Goal: Information Seeking & Learning: Learn about a topic

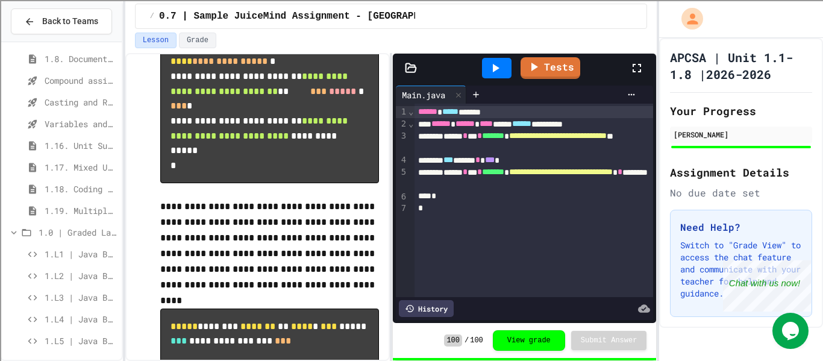
scroll to position [268, 0]
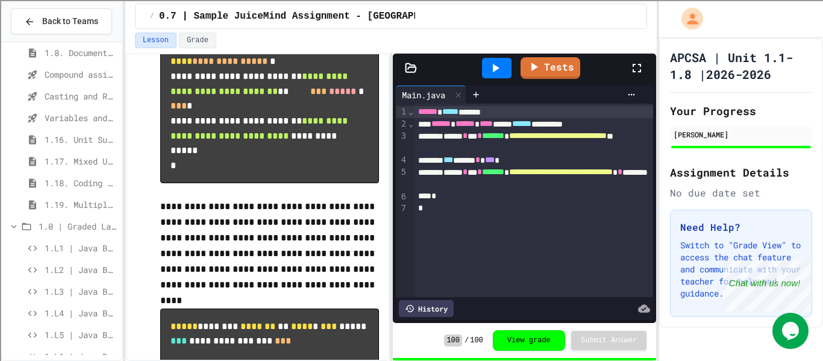
click at [98, 264] on span "1.L2 | Java Basics - Paragraphs Lab" at bounding box center [81, 269] width 72 height 13
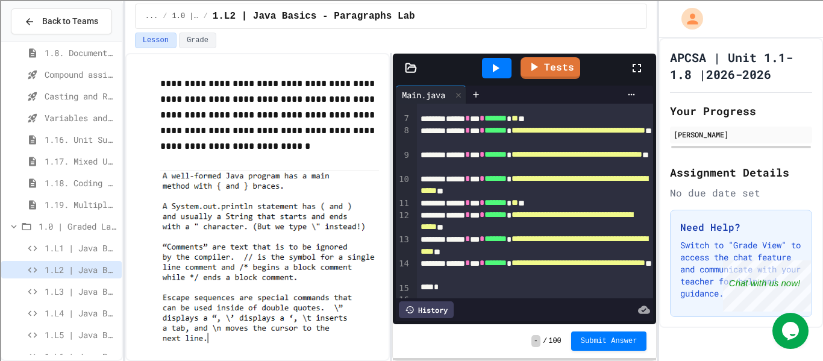
scroll to position [123, 0]
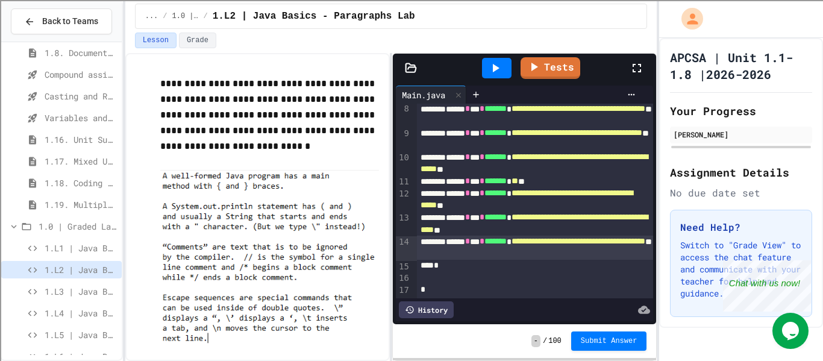
click at [548, 249] on div "**********" at bounding box center [535, 248] width 237 height 24
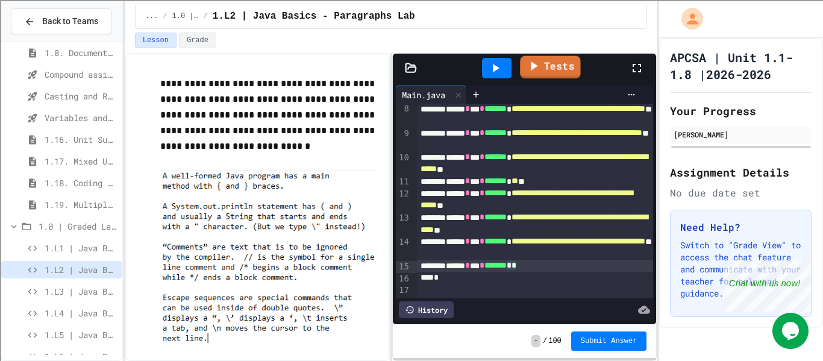
click at [561, 63] on link "Tests" at bounding box center [550, 67] width 60 height 23
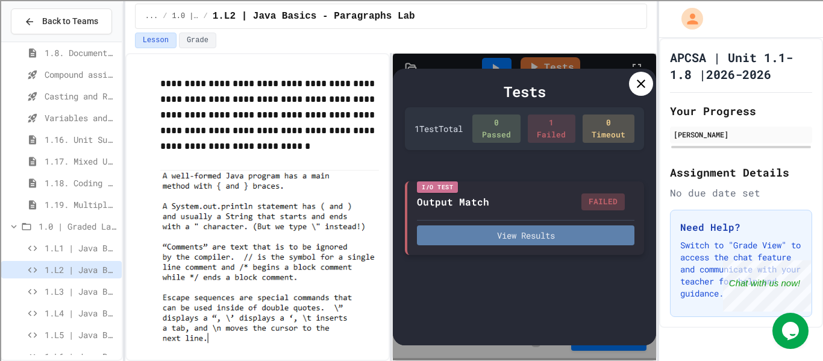
click at [502, 232] on button "View Results" at bounding box center [525, 235] width 217 height 20
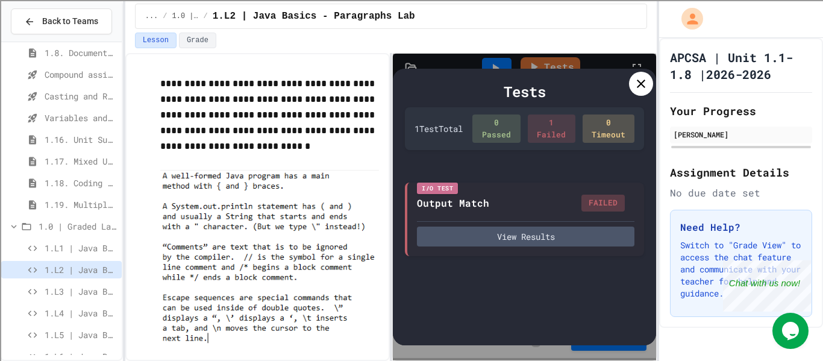
scroll to position [0, 0]
click at [634, 83] on icon at bounding box center [641, 83] width 14 height 14
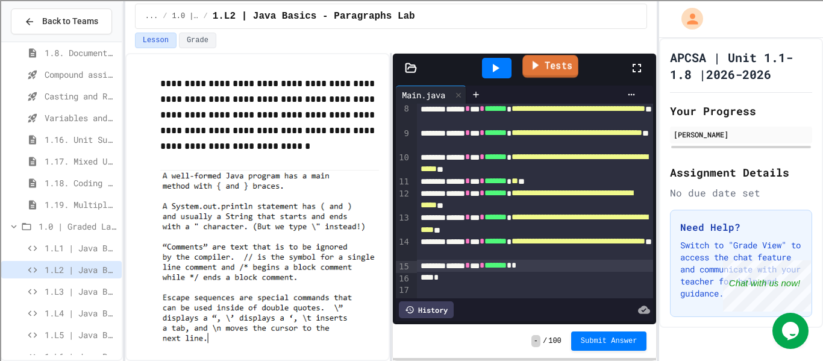
click at [548, 64] on link "Tests" at bounding box center [549, 66] width 55 height 23
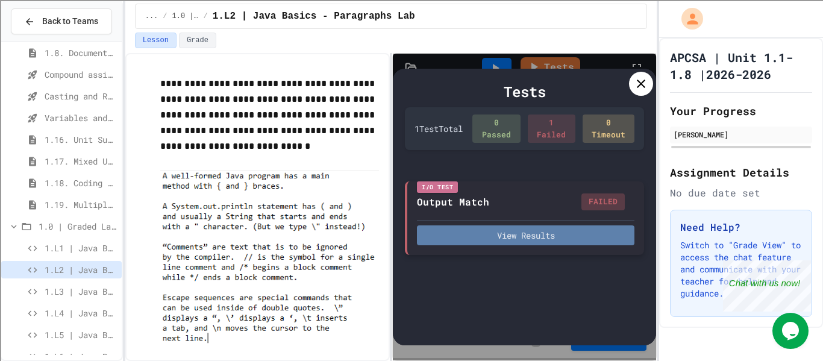
click at [554, 231] on button "View Results" at bounding box center [525, 235] width 217 height 20
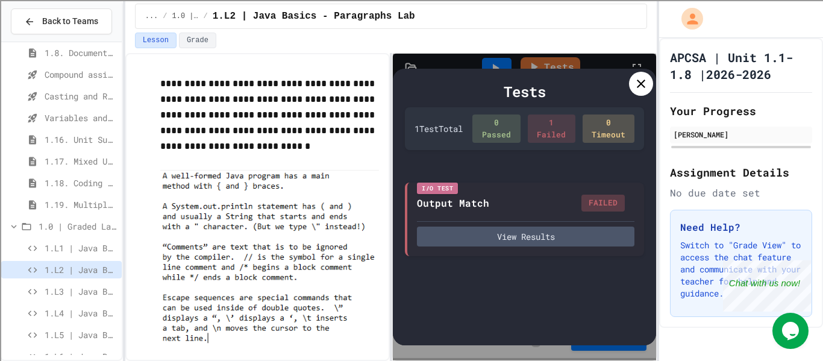
scroll to position [203, 0]
drag, startPoint x: 202, startPoint y: 176, endPoint x: 363, endPoint y: 179, distance: 160.2
copy div "while */ ends a block comment."
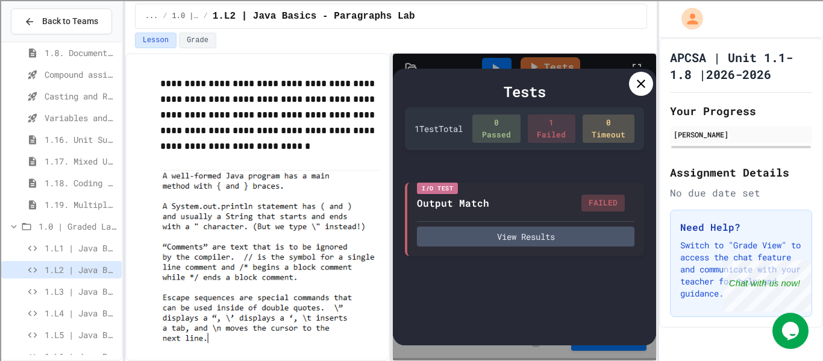
click at [642, 83] on icon at bounding box center [641, 84] width 8 height 8
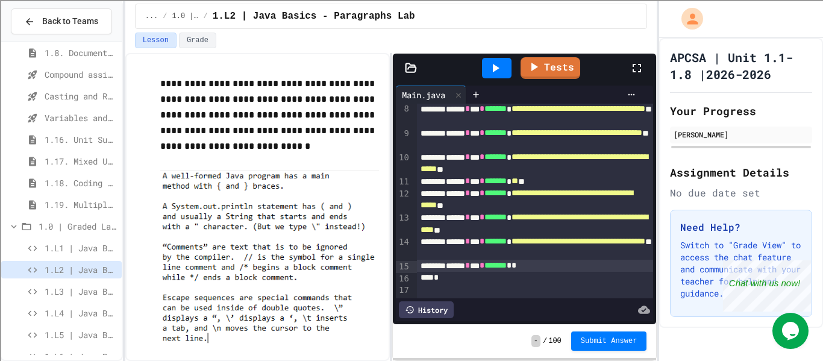
click at [516, 263] on span "*" at bounding box center [513, 265] width 5 height 8
click at [498, 281] on div "**********" at bounding box center [535, 272] width 237 height 24
click at [504, 70] on div at bounding box center [497, 68] width 30 height 20
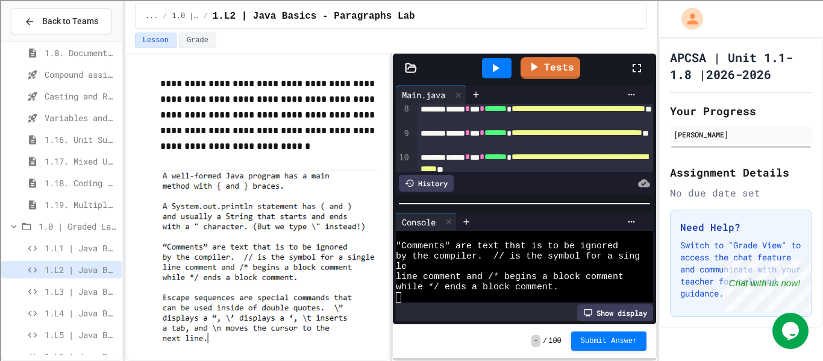
scroll to position [61, 0]
click at [569, 61] on link "Tests" at bounding box center [549, 66] width 59 height 23
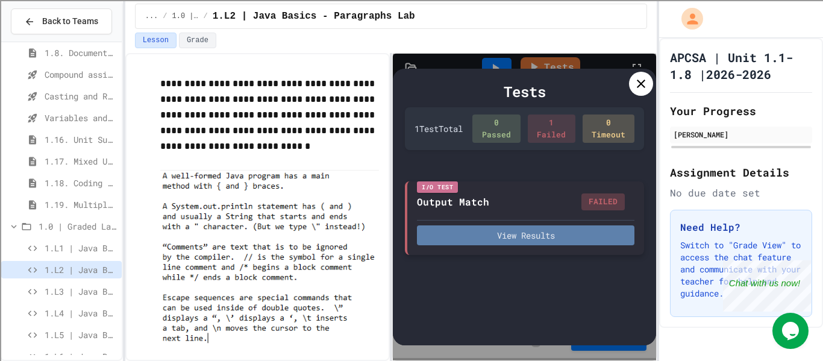
click at [513, 240] on button "View Results" at bounding box center [525, 235] width 217 height 20
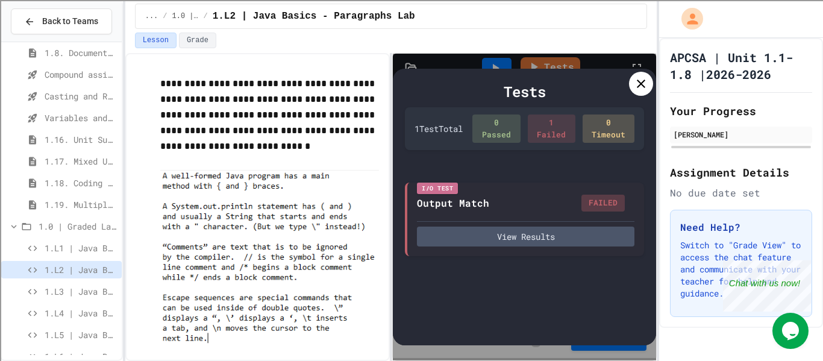
scroll to position [0, 0]
click at [641, 75] on div at bounding box center [641, 84] width 24 height 24
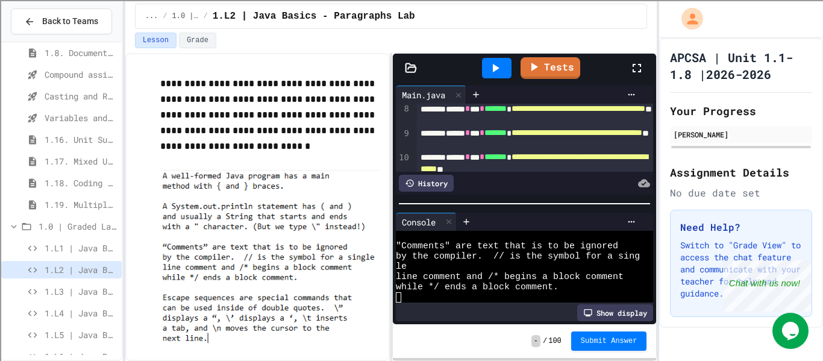
scroll to position [275, 0]
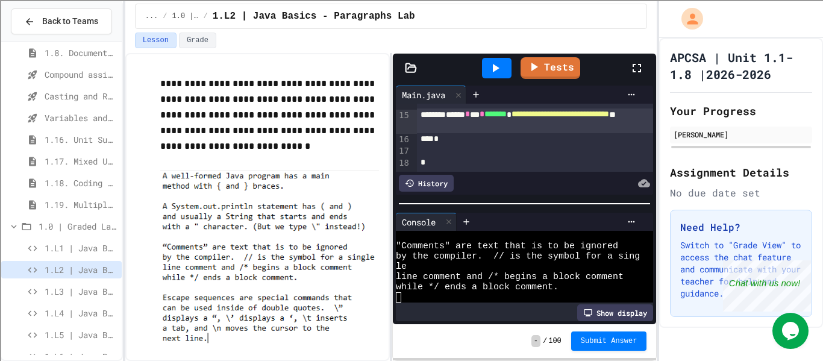
click at [534, 134] on div "*" at bounding box center [535, 139] width 237 height 12
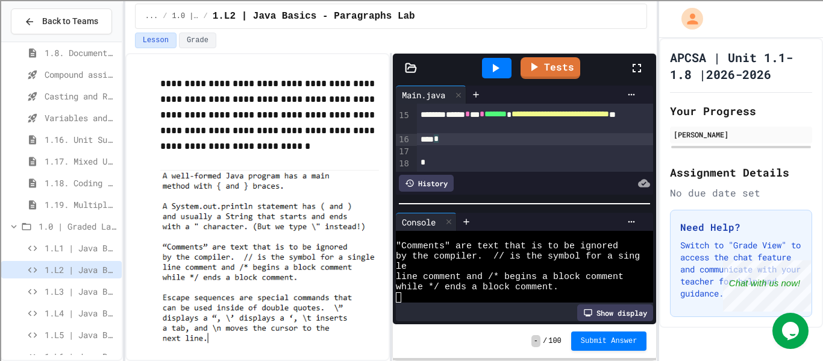
click at [525, 128] on div "**********" at bounding box center [535, 120] width 237 height 24
click at [507, 71] on div at bounding box center [497, 68] width 30 height 20
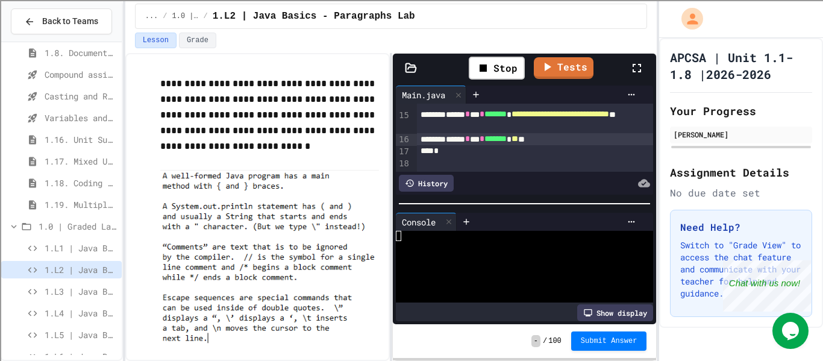
scroll to position [72, 0]
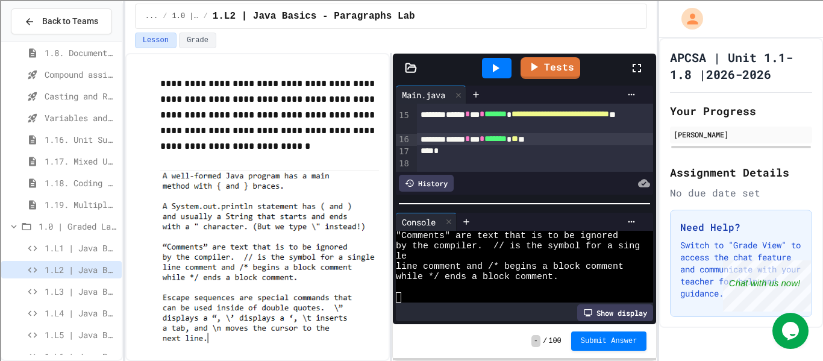
click at [576, 140] on div "****** * *** * ******* * ** **" at bounding box center [535, 139] width 237 height 12
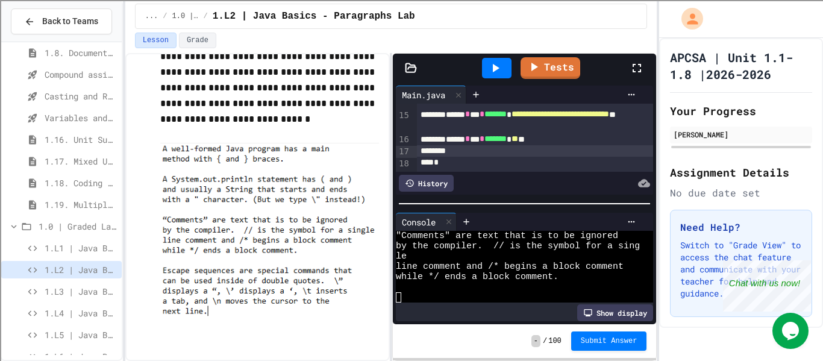
scroll to position [31, 0]
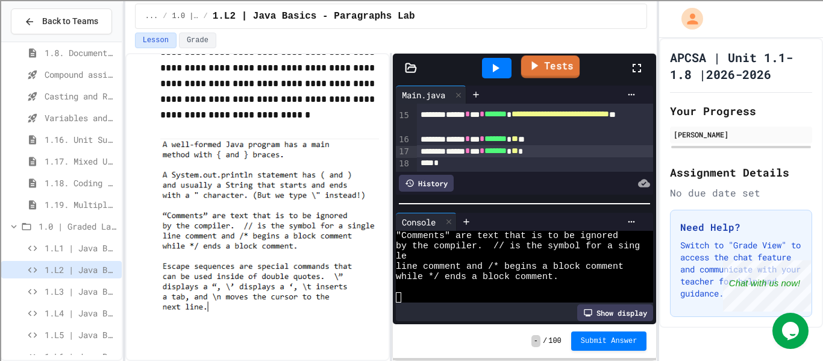
click at [552, 71] on link "Tests" at bounding box center [550, 66] width 58 height 23
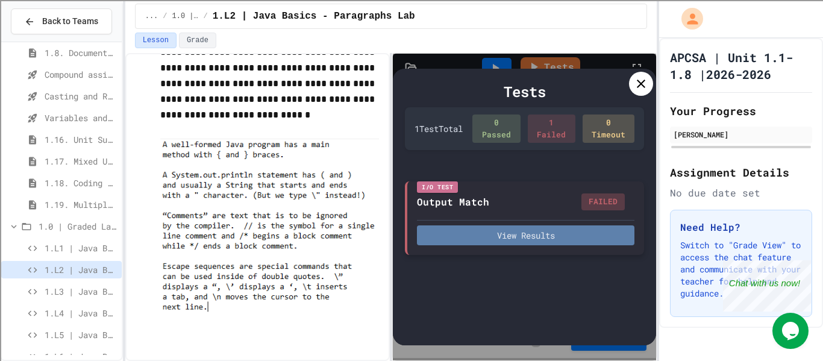
click at [513, 237] on button "View Results" at bounding box center [525, 235] width 217 height 20
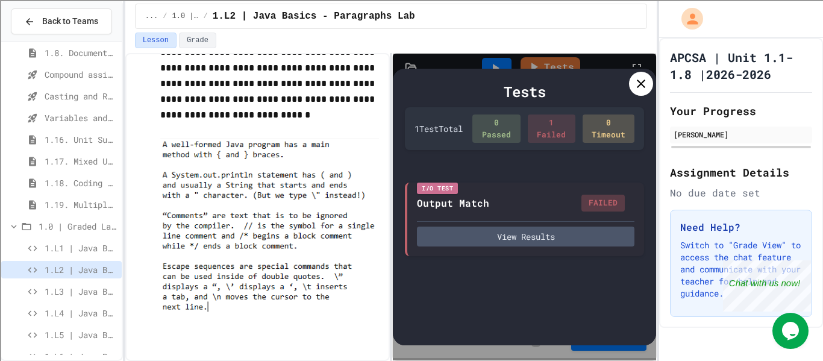
drag, startPoint x: 204, startPoint y: 176, endPoint x: 228, endPoint y: 190, distance: 27.8
copy div "Escape sequences are special commands that"
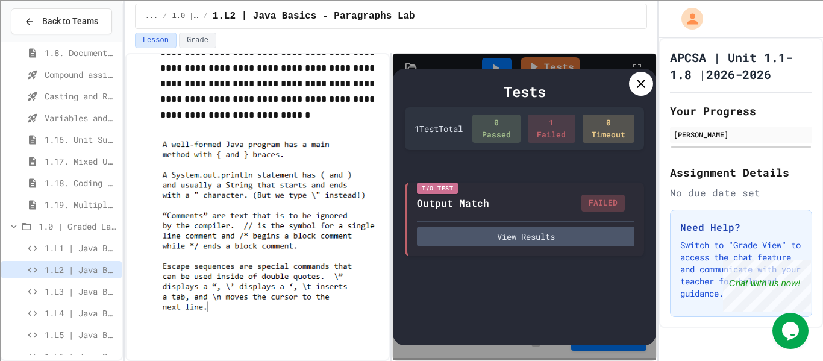
click at [648, 81] on icon at bounding box center [641, 83] width 14 height 14
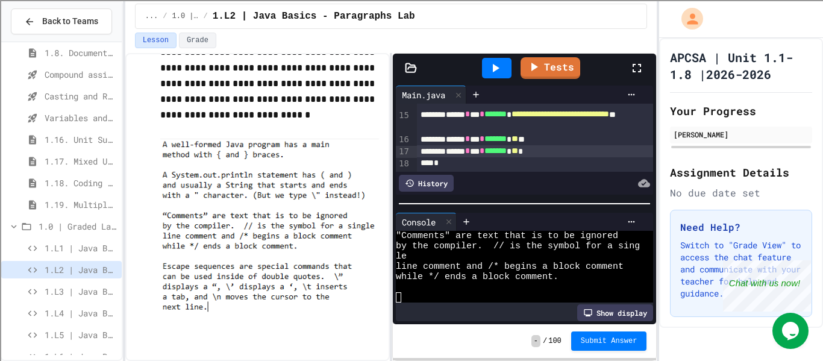
click at [518, 152] on span "**" at bounding box center [514, 150] width 7 height 8
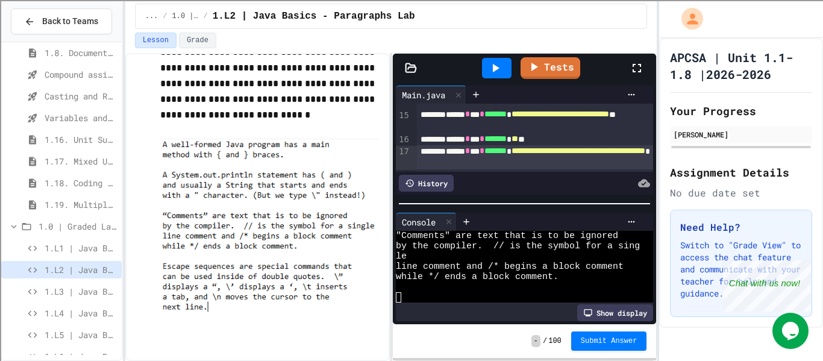
click at [567, 164] on div "**********" at bounding box center [535, 157] width 237 height 24
click at [575, 164] on div "**********" at bounding box center [535, 157] width 237 height 24
click at [493, 61] on icon at bounding box center [495, 68] width 14 height 14
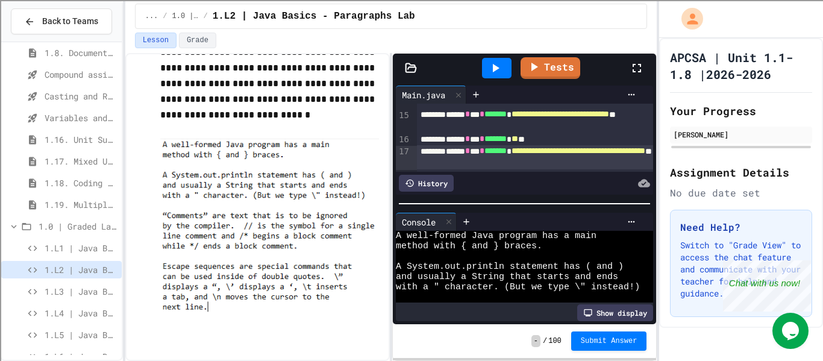
scroll to position [82, 0]
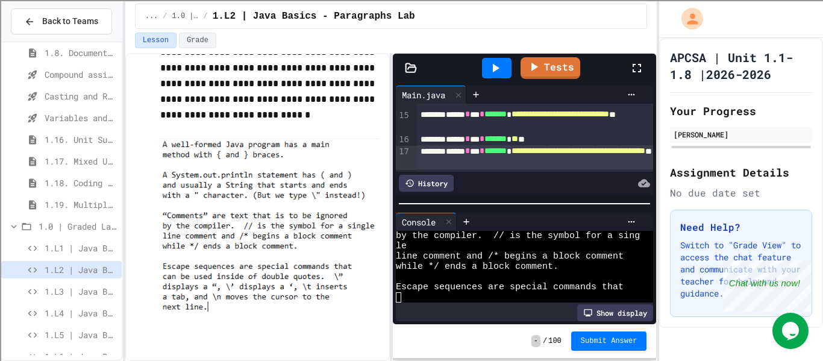
click at [565, 163] on div "**********" at bounding box center [535, 157] width 237 height 24
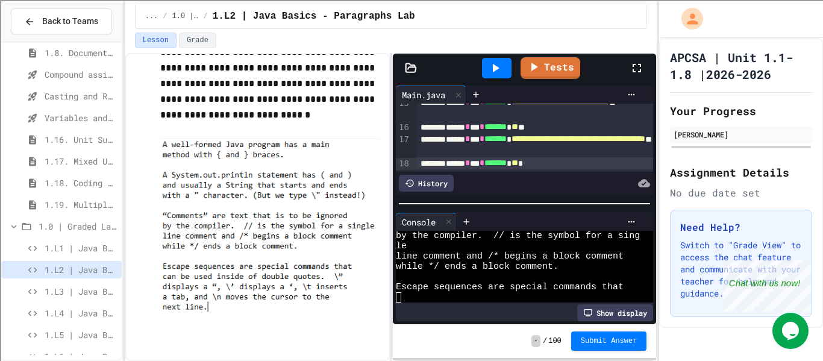
drag, startPoint x: 163, startPoint y: 273, endPoint x: 310, endPoint y: 275, distance: 146.4
click at [310, 275] on img at bounding box center [269, 231] width 219 height 184
click at [543, 69] on link "Tests" at bounding box center [550, 66] width 60 height 23
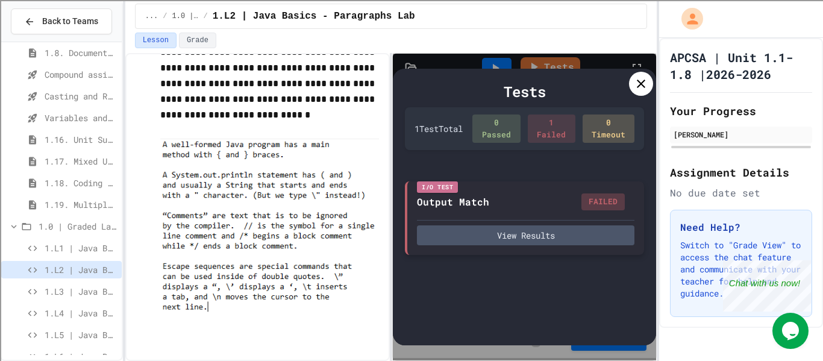
click at [524, 248] on div "I/O Test Output Match FAILED View Results" at bounding box center [524, 217] width 239 height 73
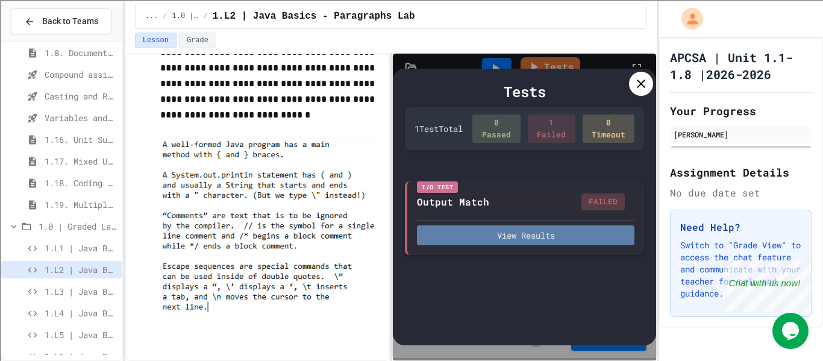
click at [520, 243] on button "View Results" at bounding box center [525, 235] width 217 height 20
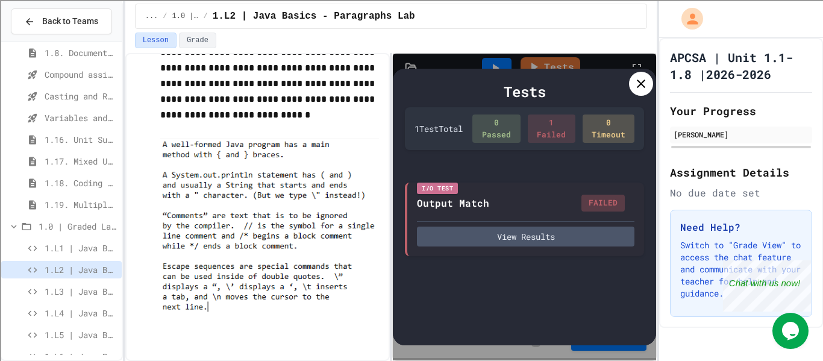
scroll to position [216, 0]
drag, startPoint x: 202, startPoint y: 213, endPoint x: 223, endPoint y: 225, distance: 23.8
drag, startPoint x: 202, startPoint y: 214, endPoint x: 380, endPoint y: 217, distance: 177.7
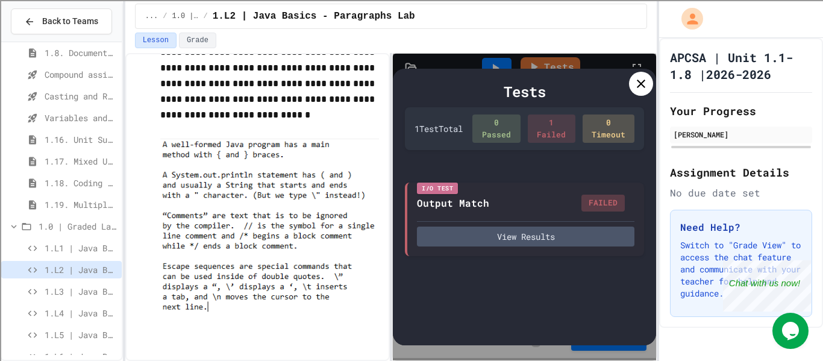
copy div "can be used inside of double quotes"
click at [636, 87] on icon at bounding box center [641, 83] width 14 height 14
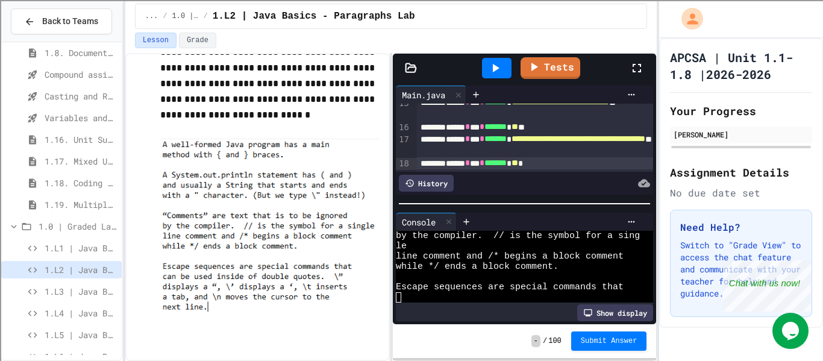
click at [518, 167] on span "**" at bounding box center [514, 162] width 7 height 8
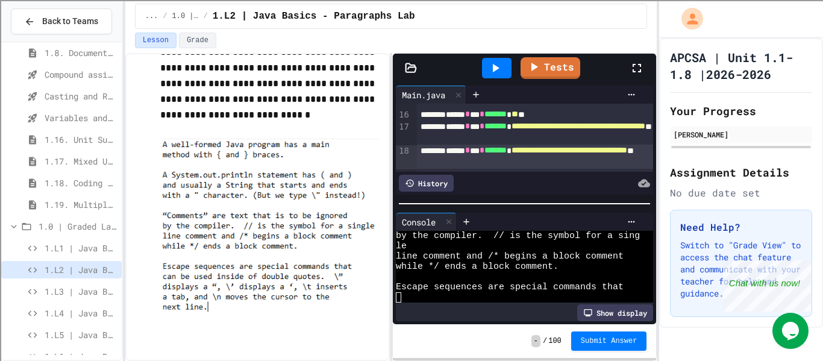
click at [495, 67] on icon at bounding box center [496, 68] width 7 height 8
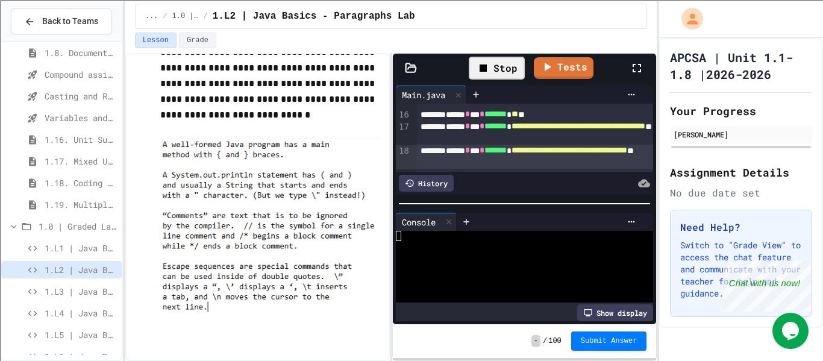
scroll to position [92, 0]
